Goal: Communication & Community: Connect with others

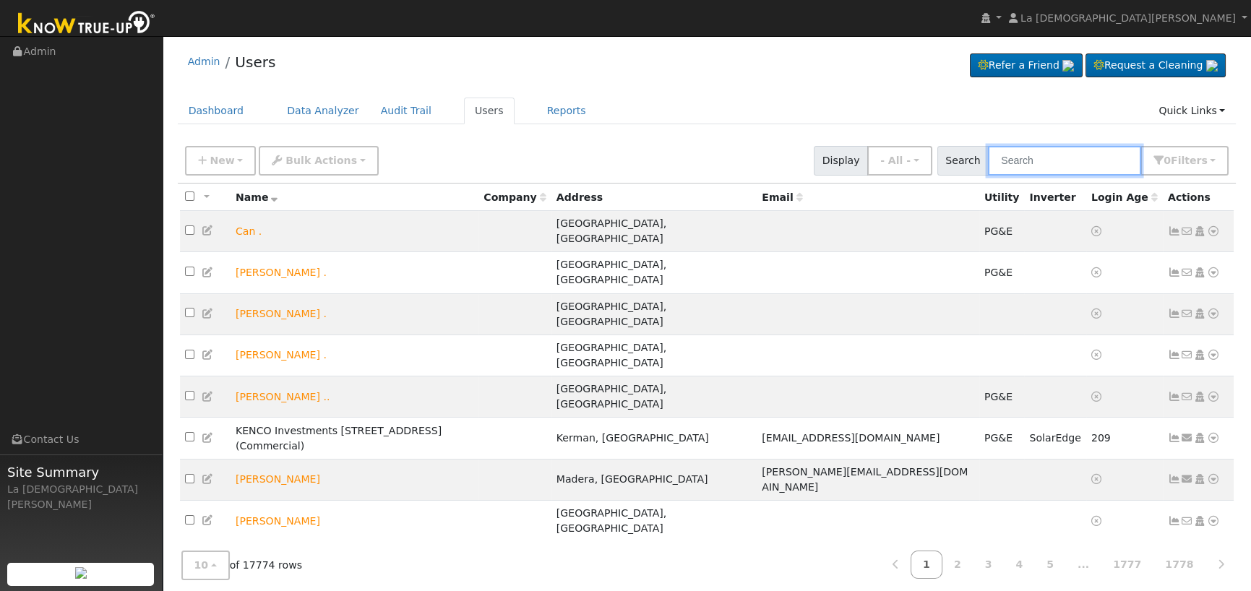
paste input "[PERSON_NAME]"
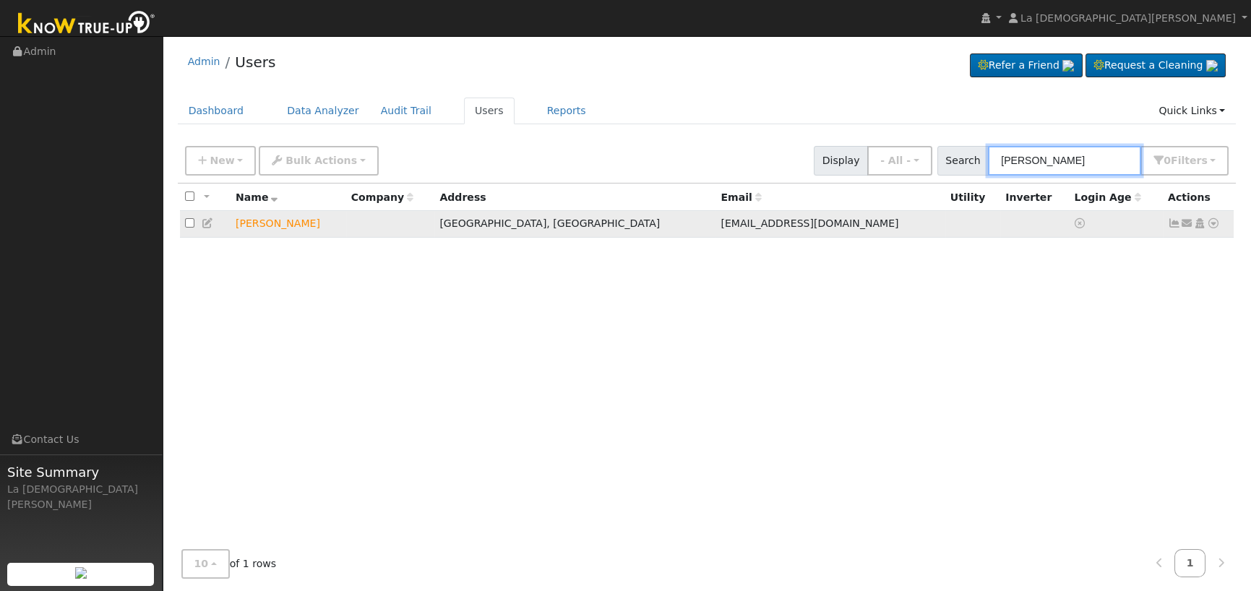
type input "[PERSON_NAME]"
click at [1185, 224] on icon at bounding box center [1187, 223] width 13 height 10
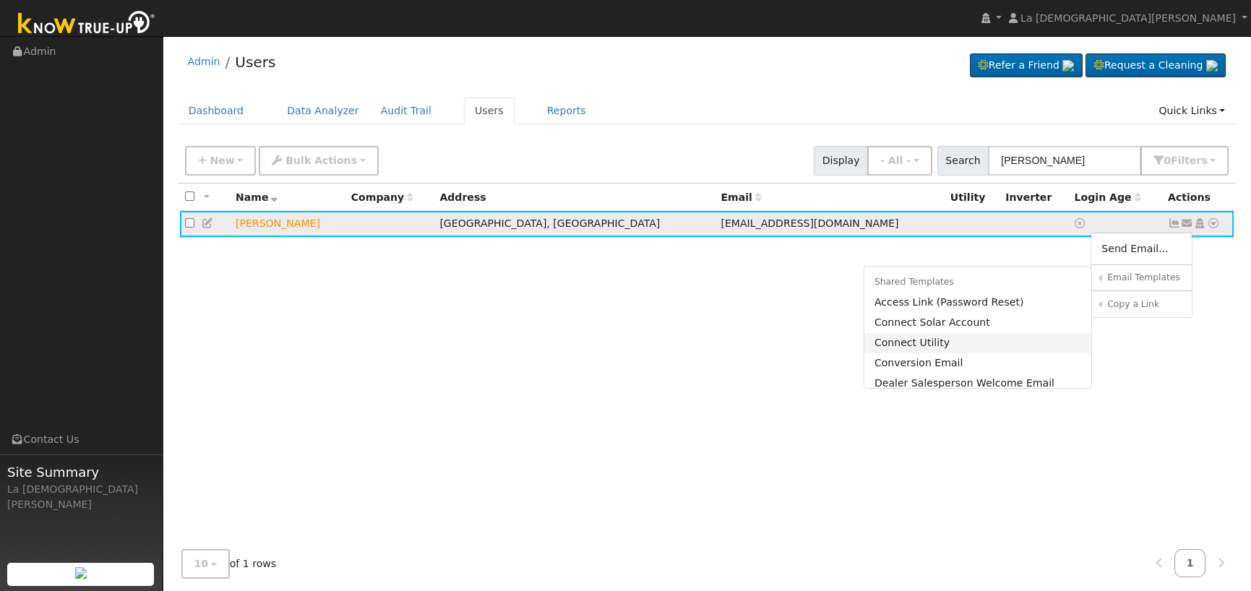
click at [955, 347] on link "Connect Utility" at bounding box center [978, 343] width 228 height 20
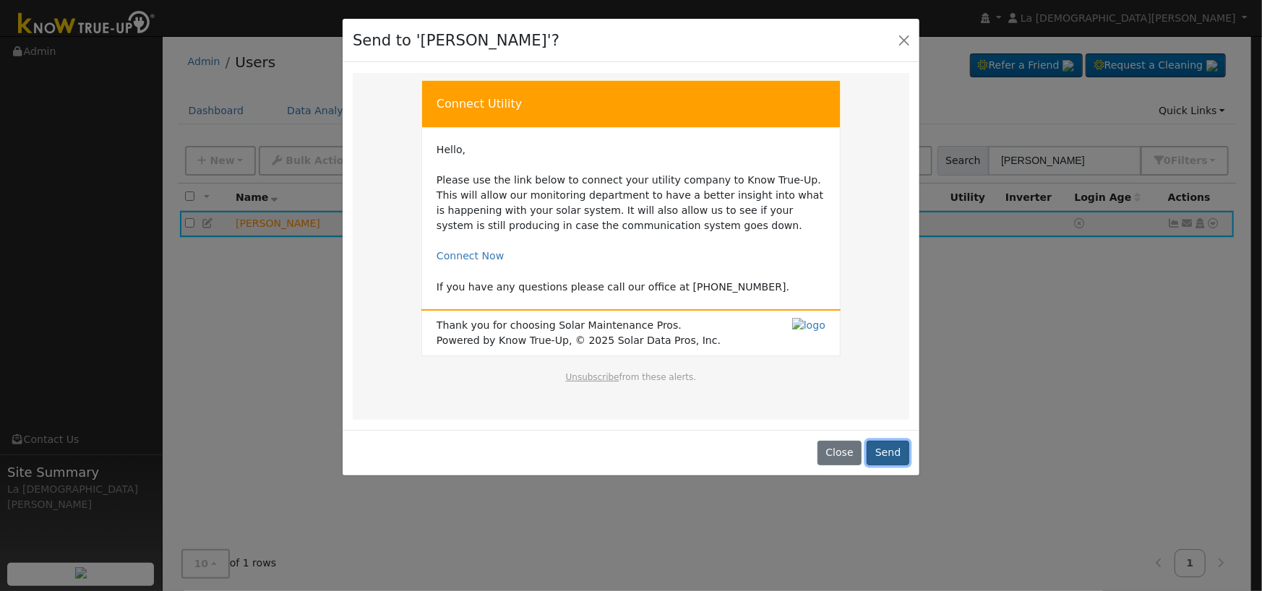
click at [893, 461] on button "Send" at bounding box center [887, 453] width 43 height 25
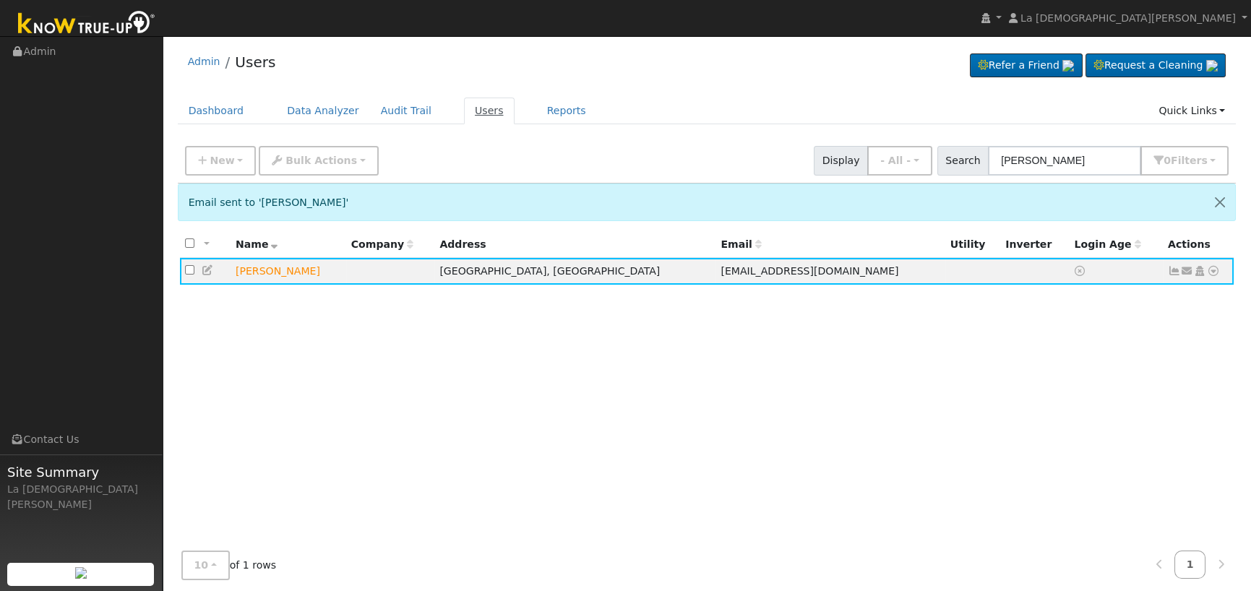
click at [464, 113] on link "Users" at bounding box center [489, 111] width 51 height 27
